Goal: Task Accomplishment & Management: Use online tool/utility

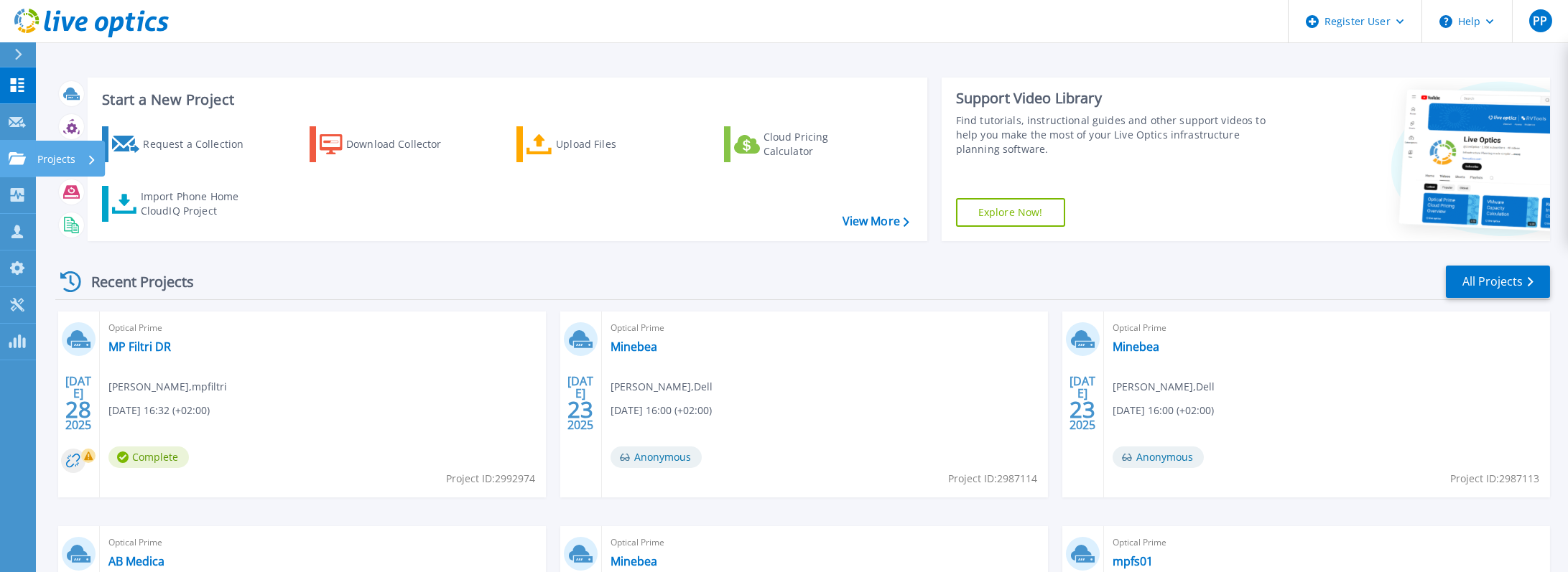
click at [10, 164] on icon at bounding box center [17, 158] width 17 height 12
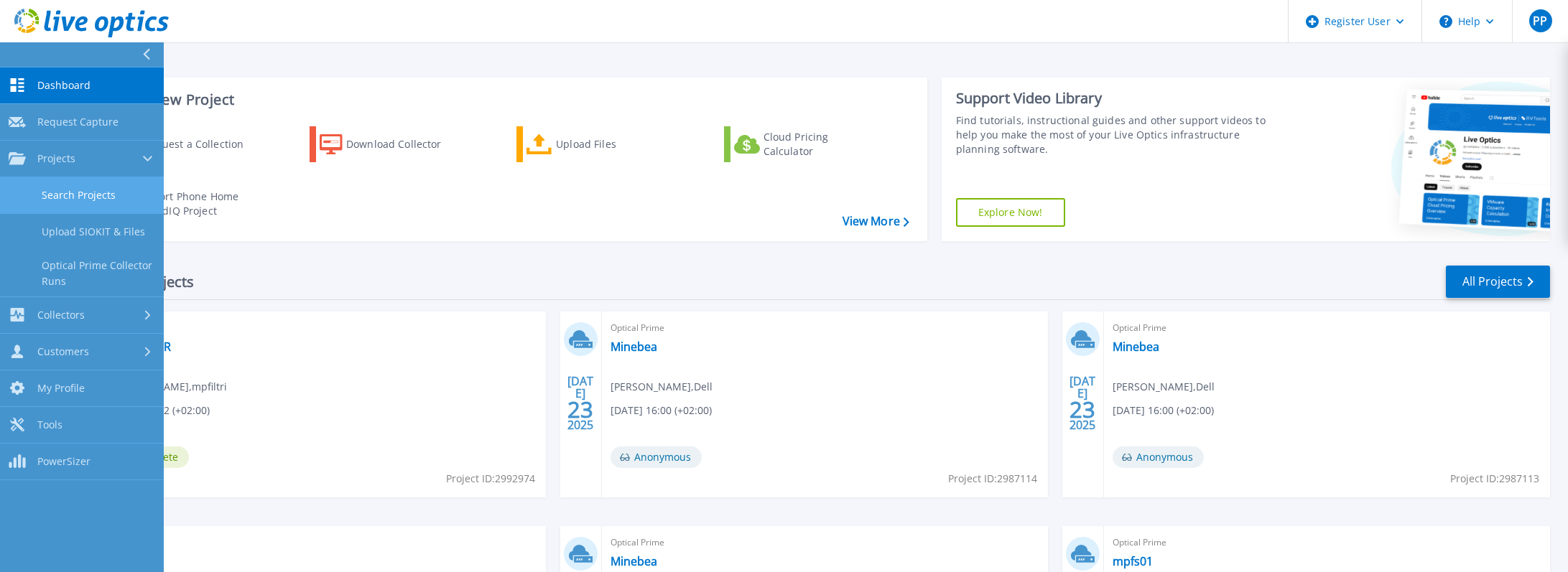
click at [79, 205] on link "Search Projects" at bounding box center [82, 196] width 164 height 37
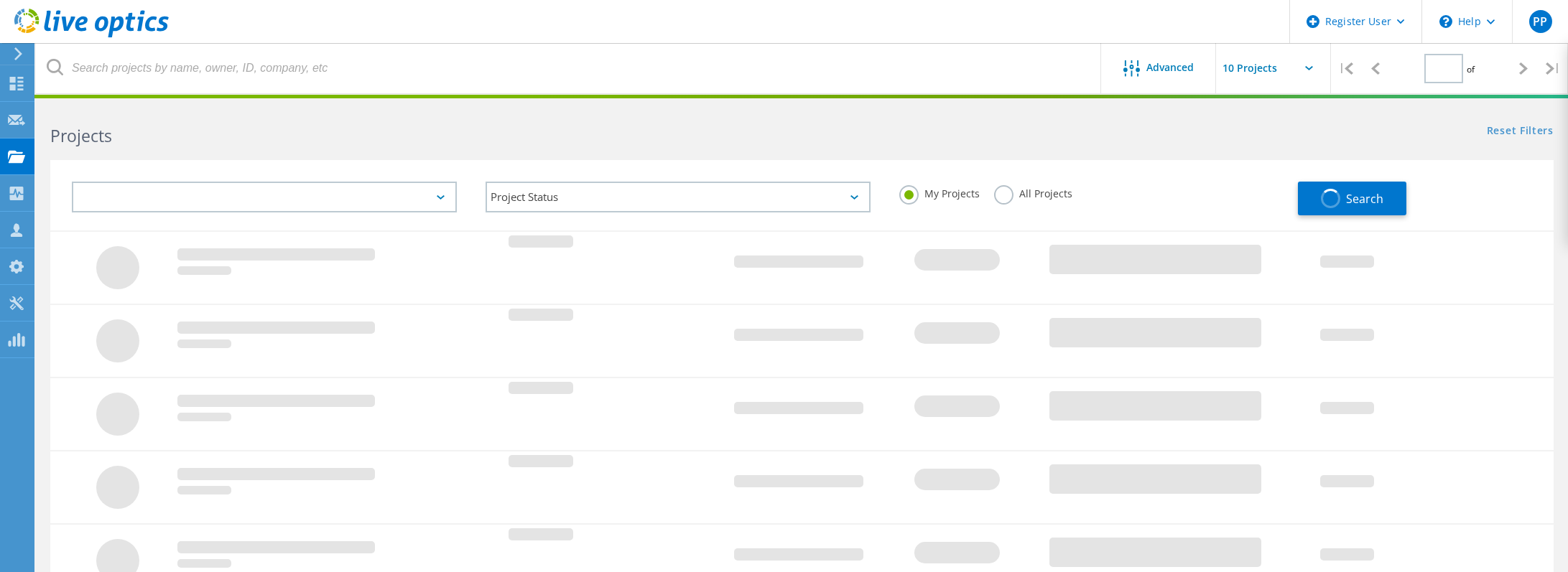
type input "1"
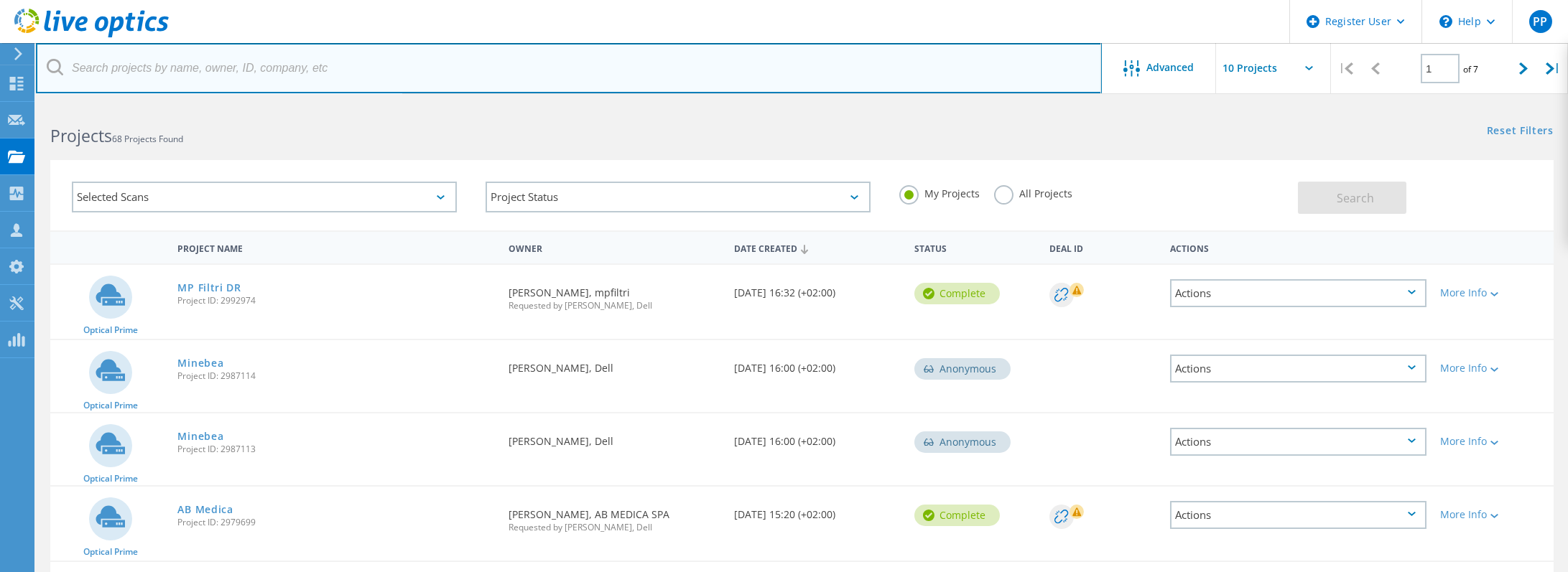
click at [211, 80] on input "text" at bounding box center [569, 68] width 1066 height 50
type input "argomm"
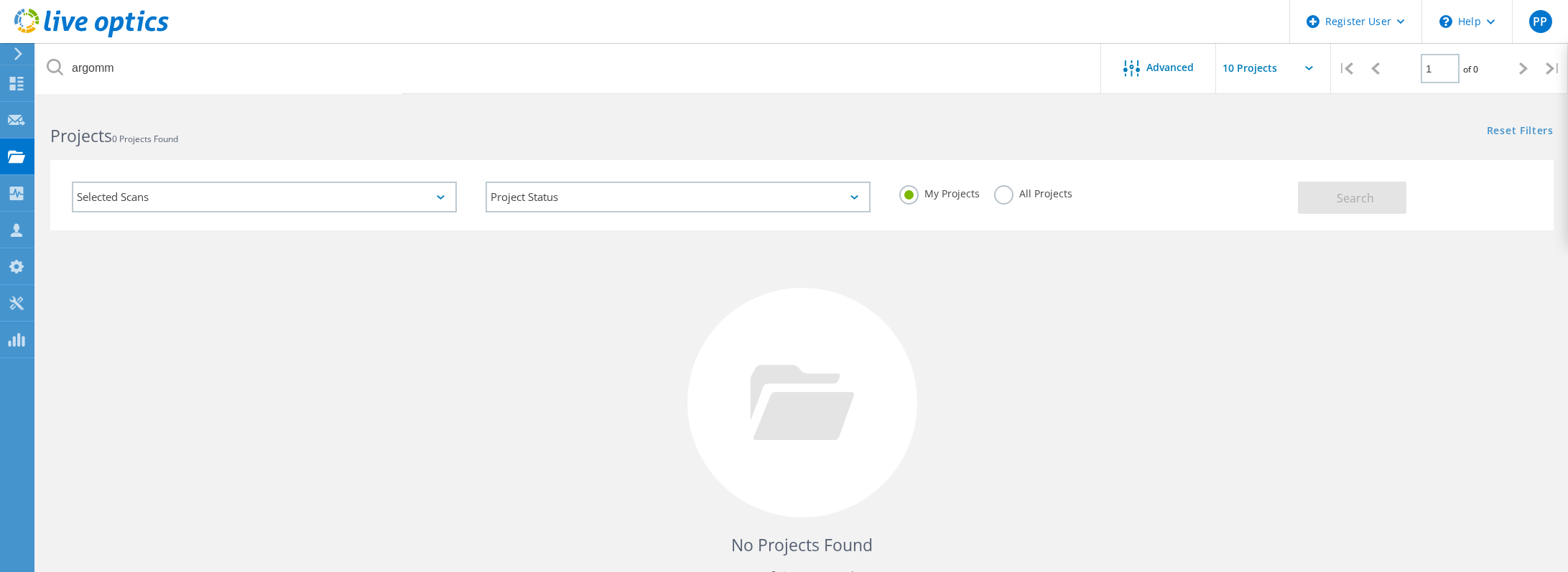
click at [1005, 199] on label "All Projects" at bounding box center [1033, 192] width 78 height 14
click at [0, 0] on input "All Projects" at bounding box center [0, 0] width 0 height 0
drag, startPoint x: 1336, startPoint y: 200, endPoint x: 928, endPoint y: 198, distance: 408.0
click at [1336, 200] on button "Search" at bounding box center [1352, 198] width 109 height 32
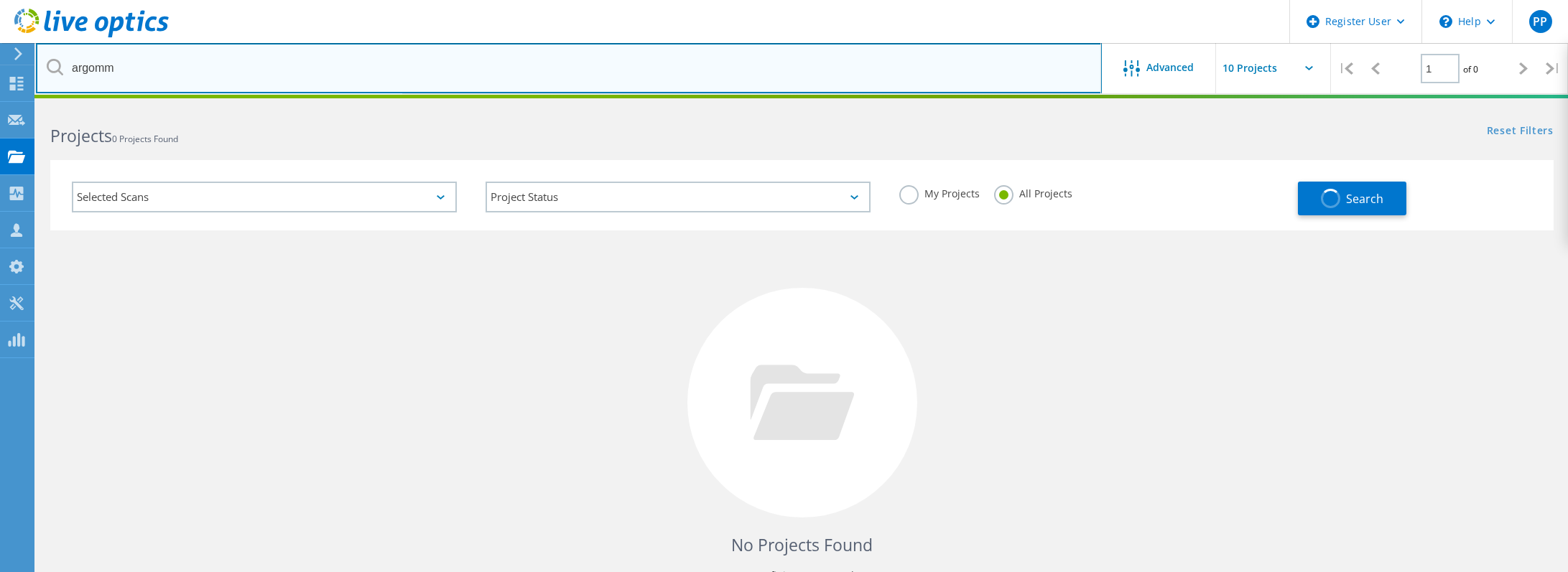
click at [186, 75] on input "argomm" at bounding box center [569, 68] width 1066 height 50
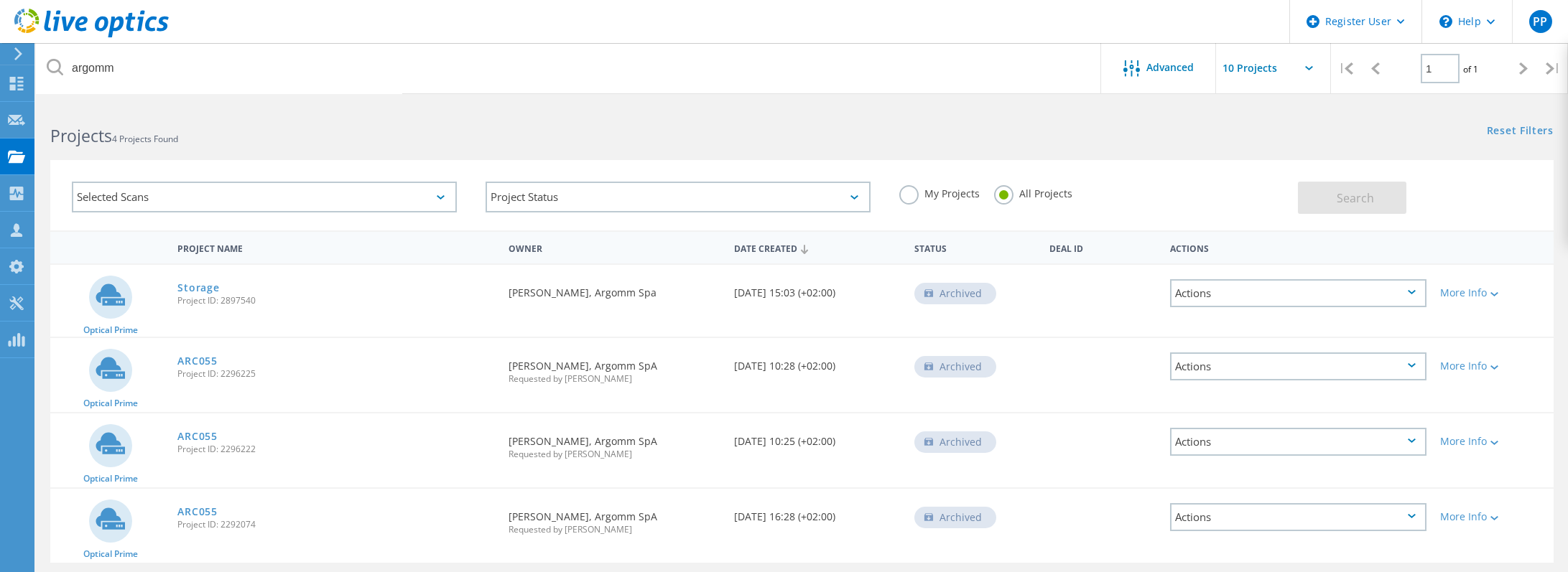
drag, startPoint x: 504, startPoint y: 443, endPoint x: 667, endPoint y: 439, distance: 163.0
click at [667, 439] on div "Requested By [PERSON_NAME], Argomm SpA Requested by [PERSON_NAME]" at bounding box center [614, 443] width 226 height 59
drag, startPoint x: 667, startPoint y: 439, endPoint x: 666, endPoint y: 459, distance: 20.0
click at [666, 459] on div "Requested By [PERSON_NAME], Argomm SpA Requested by [PERSON_NAME]" at bounding box center [614, 443] width 226 height 59
drag, startPoint x: 688, startPoint y: 446, endPoint x: 517, endPoint y: 427, distance: 172.1
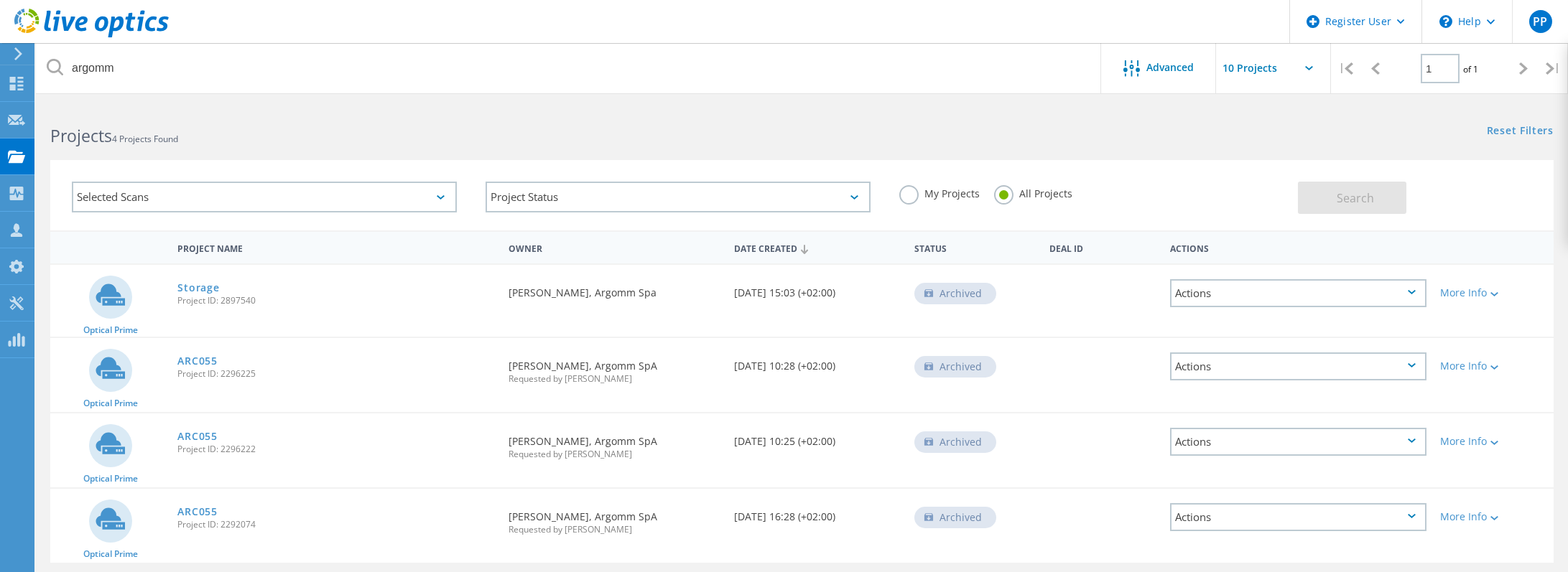
click at [517, 427] on div "Requested By [PERSON_NAME], Argomm SpA Requested by [PERSON_NAME]" at bounding box center [614, 443] width 226 height 59
click at [709, 458] on span "Requested by [PERSON_NAME]" at bounding box center [614, 454] width 211 height 9
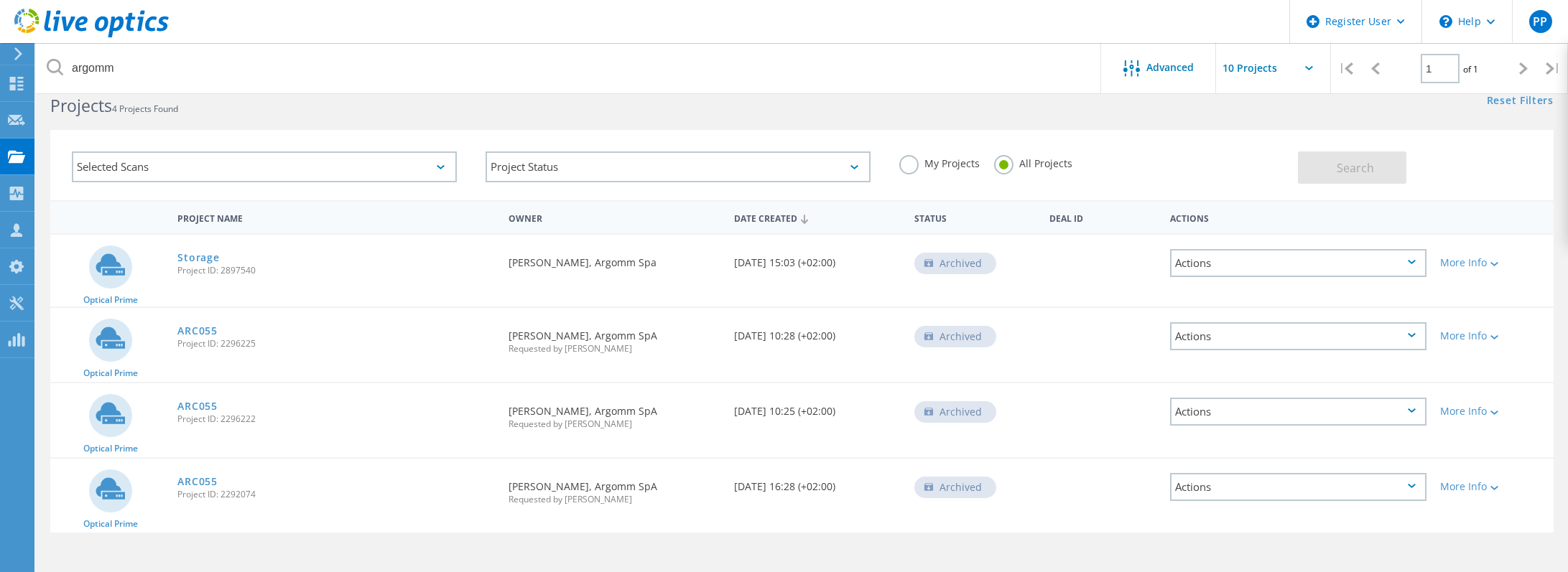
scroll to position [57, 0]
